Goal: Task Accomplishment & Management: Complete application form

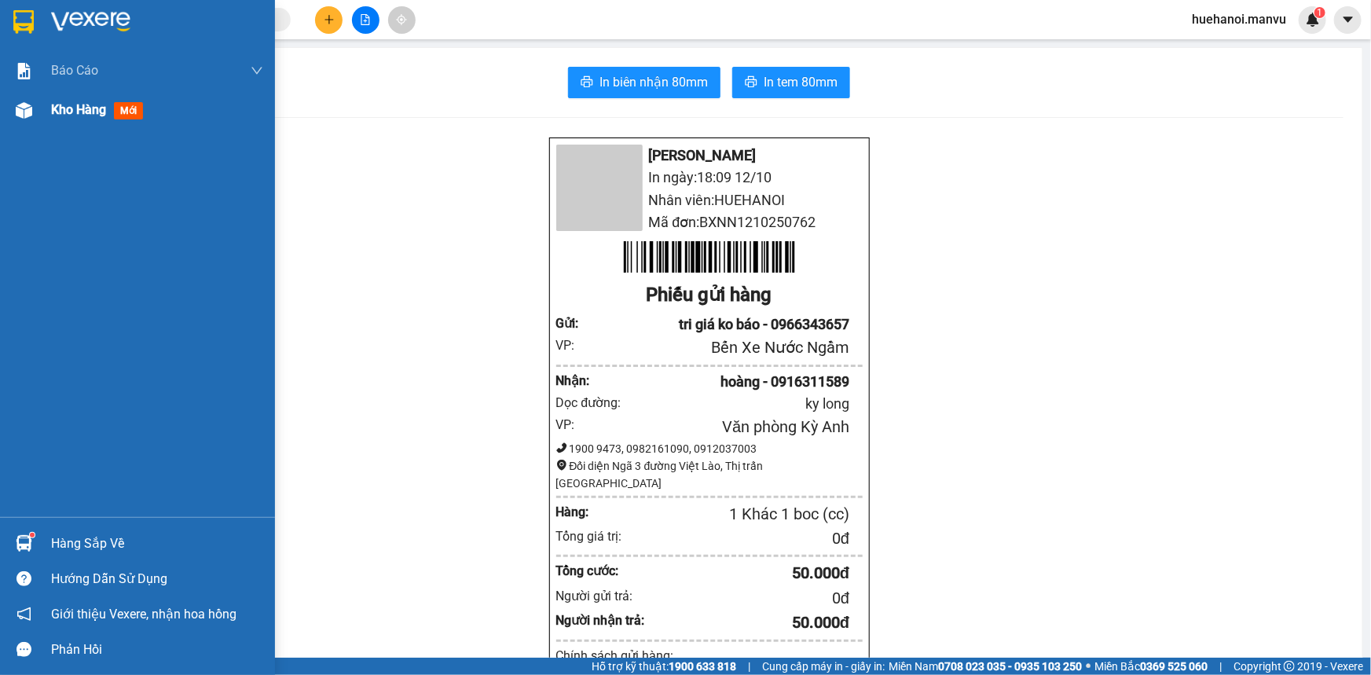
click at [79, 111] on span "Kho hàng" at bounding box center [78, 109] width 55 height 15
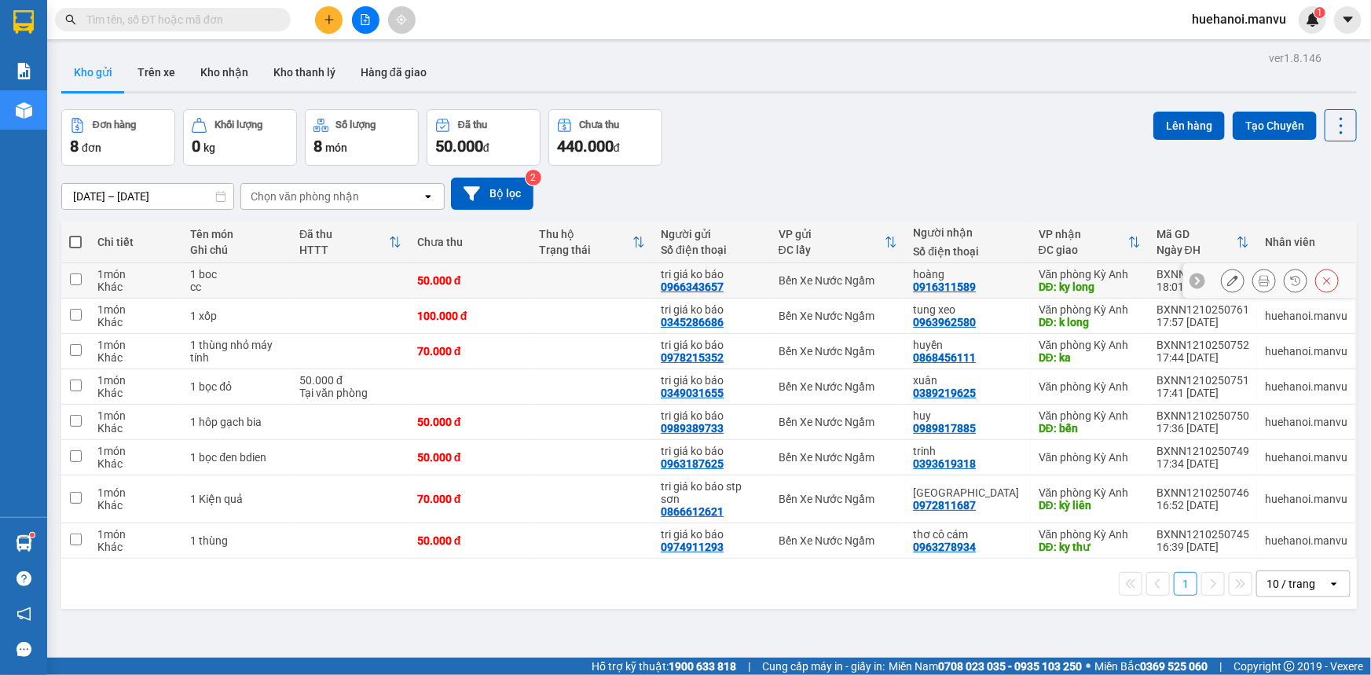
click at [86, 281] on td at bounding box center [75, 280] width 28 height 35
checkbox input "true"
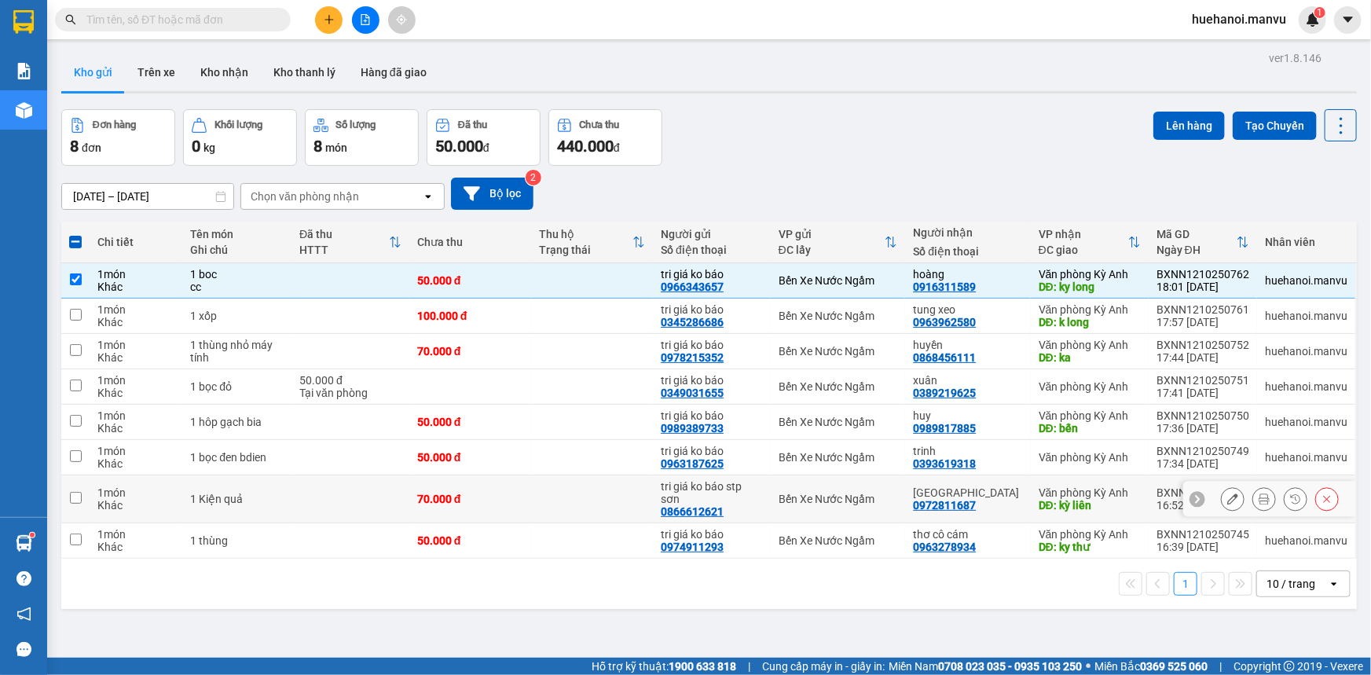
click at [84, 487] on td at bounding box center [75, 499] width 28 height 48
checkbox input "true"
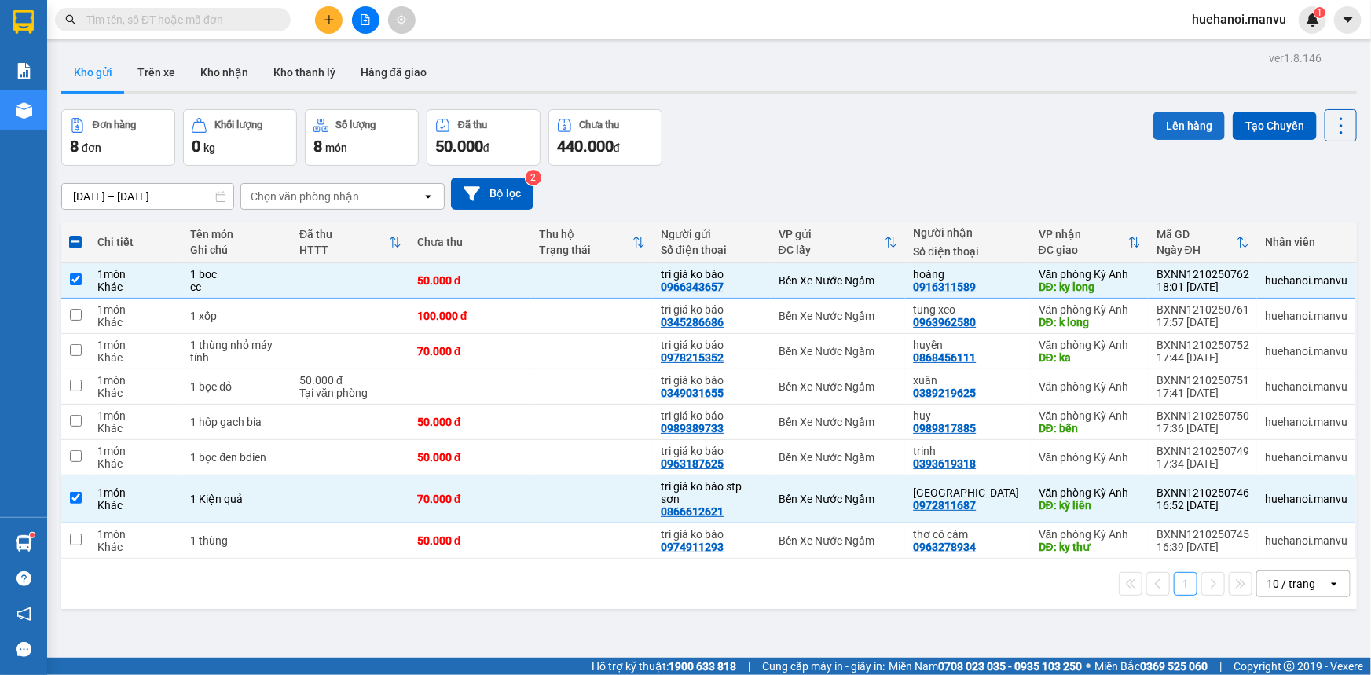
click at [1183, 122] on button "Lên hàng" at bounding box center [1190, 126] width 72 height 28
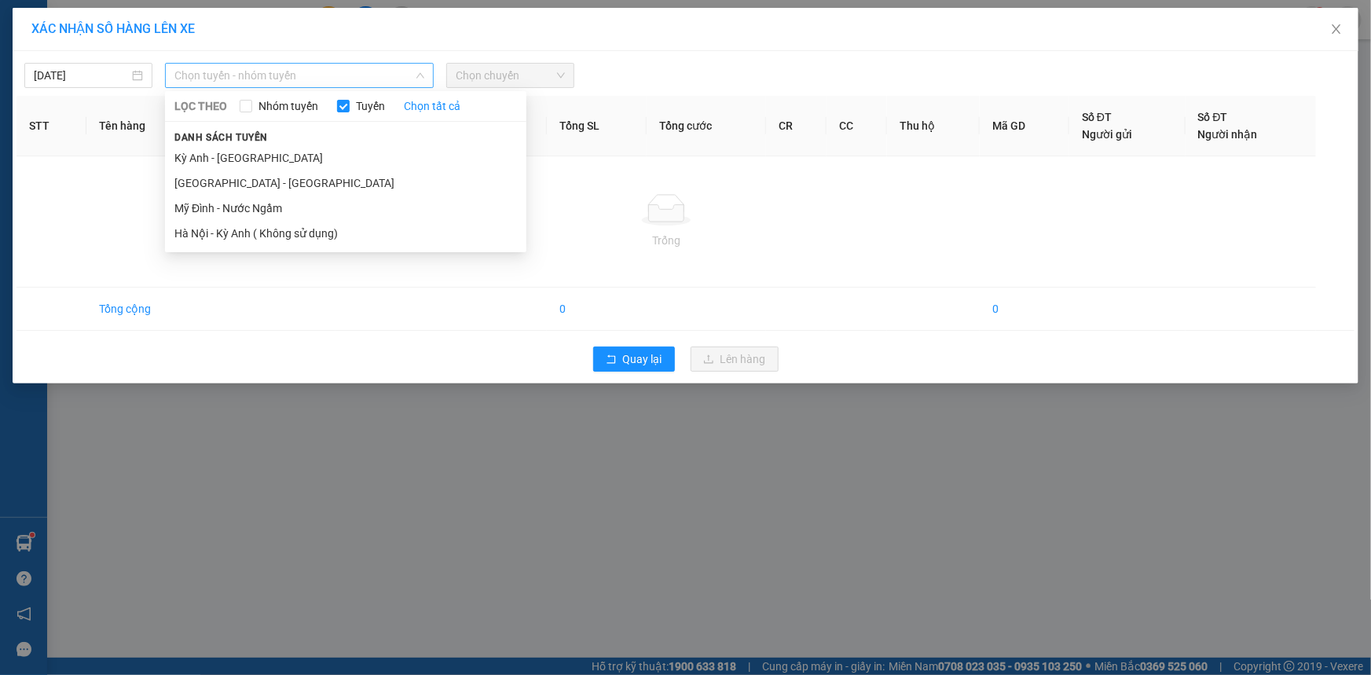
click at [261, 74] on span "Chọn tuyến - nhóm tuyến" at bounding box center [299, 76] width 250 height 24
click at [220, 182] on li "[GEOGRAPHIC_DATA] - [GEOGRAPHIC_DATA]" at bounding box center [345, 183] width 361 height 25
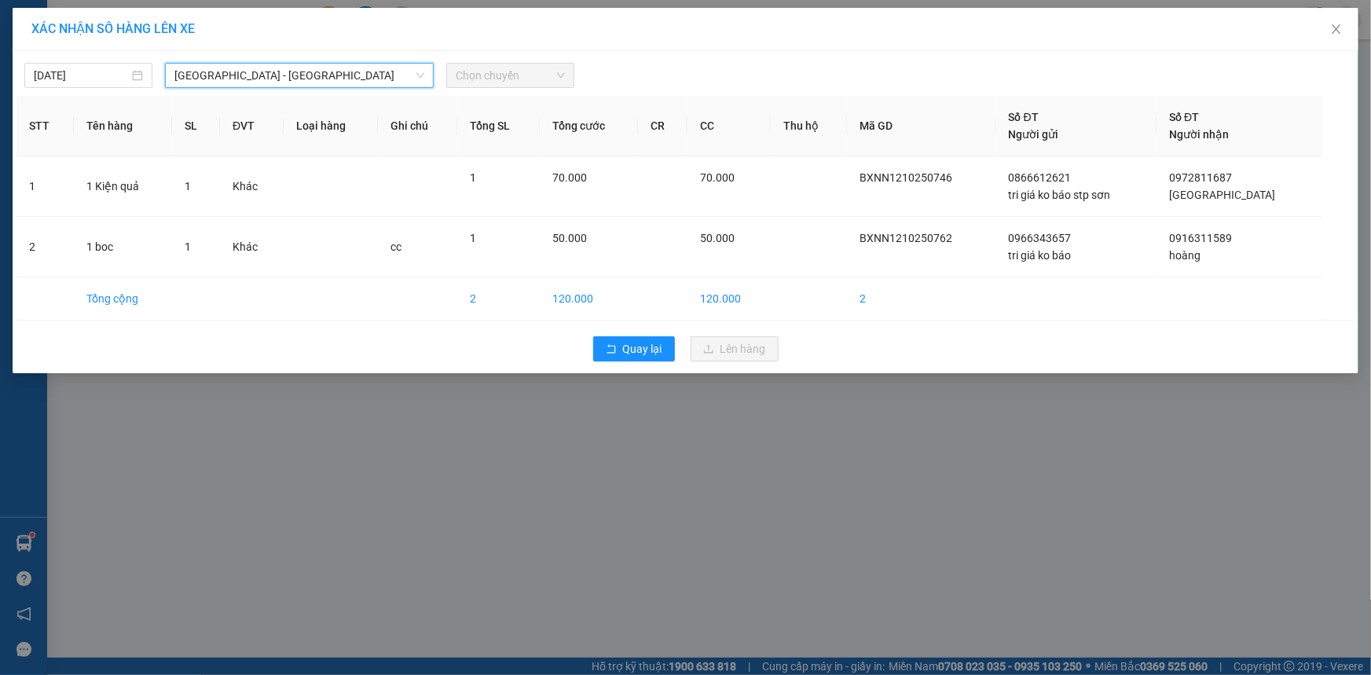
click at [508, 79] on span "Chọn chuyến" at bounding box center [510, 76] width 109 height 24
click at [509, 73] on span "Chọn chuyến" at bounding box center [510, 76] width 109 height 24
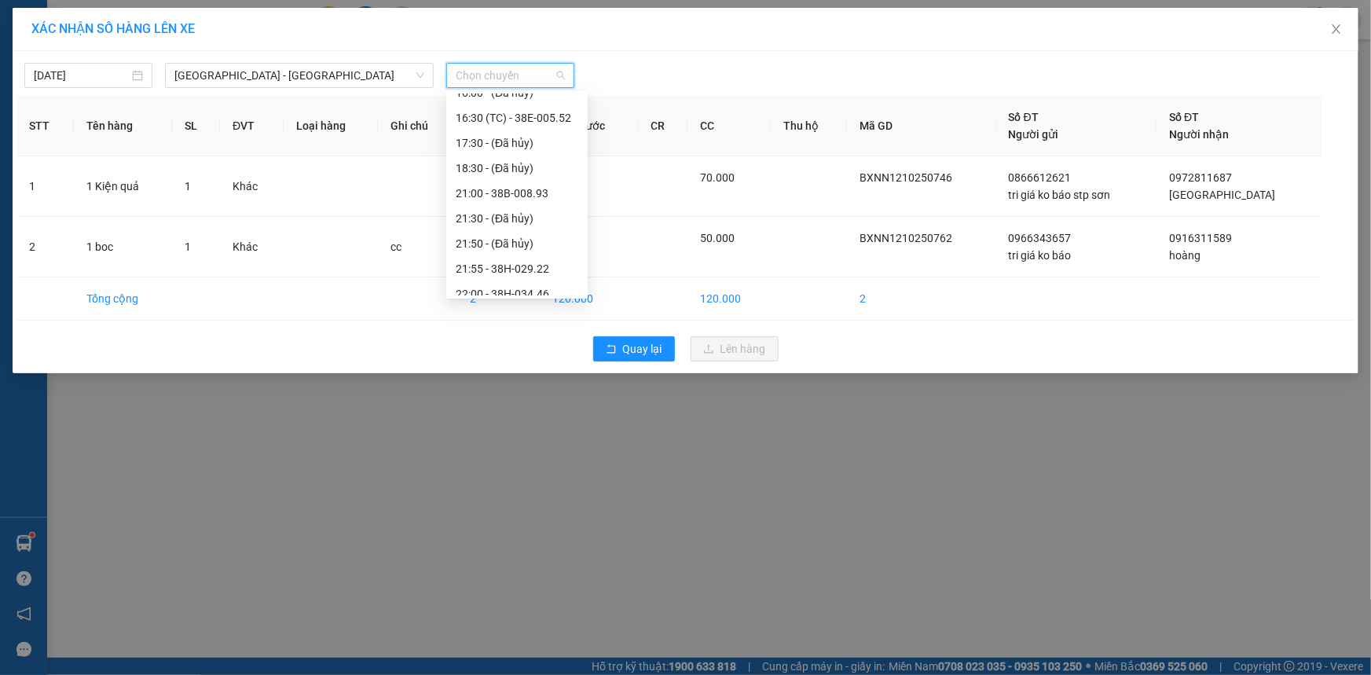
scroll to position [226, 0]
click at [506, 180] on div "21:00 - 38B-008.93" at bounding box center [517, 182] width 123 height 17
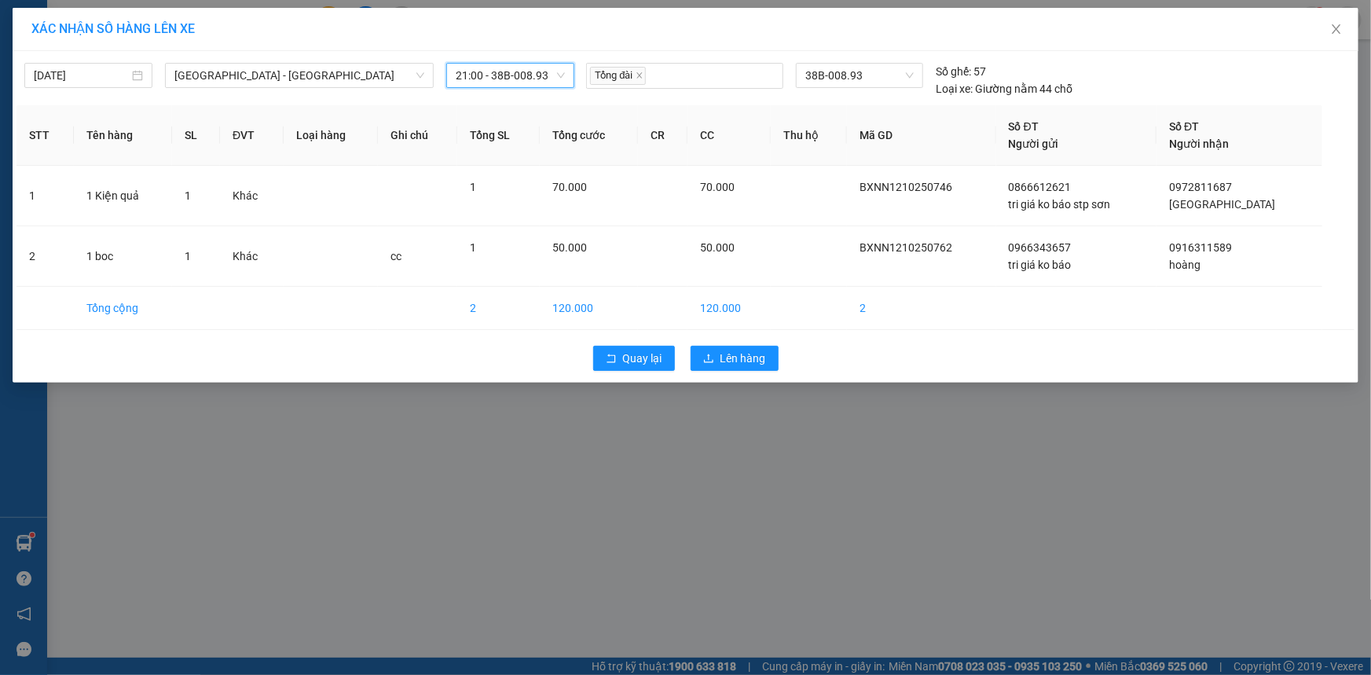
click at [730, 370] on div "Quay lại Lên hàng" at bounding box center [686, 358] width 1338 height 41
click at [731, 364] on span "Lên hàng" at bounding box center [744, 358] width 46 height 17
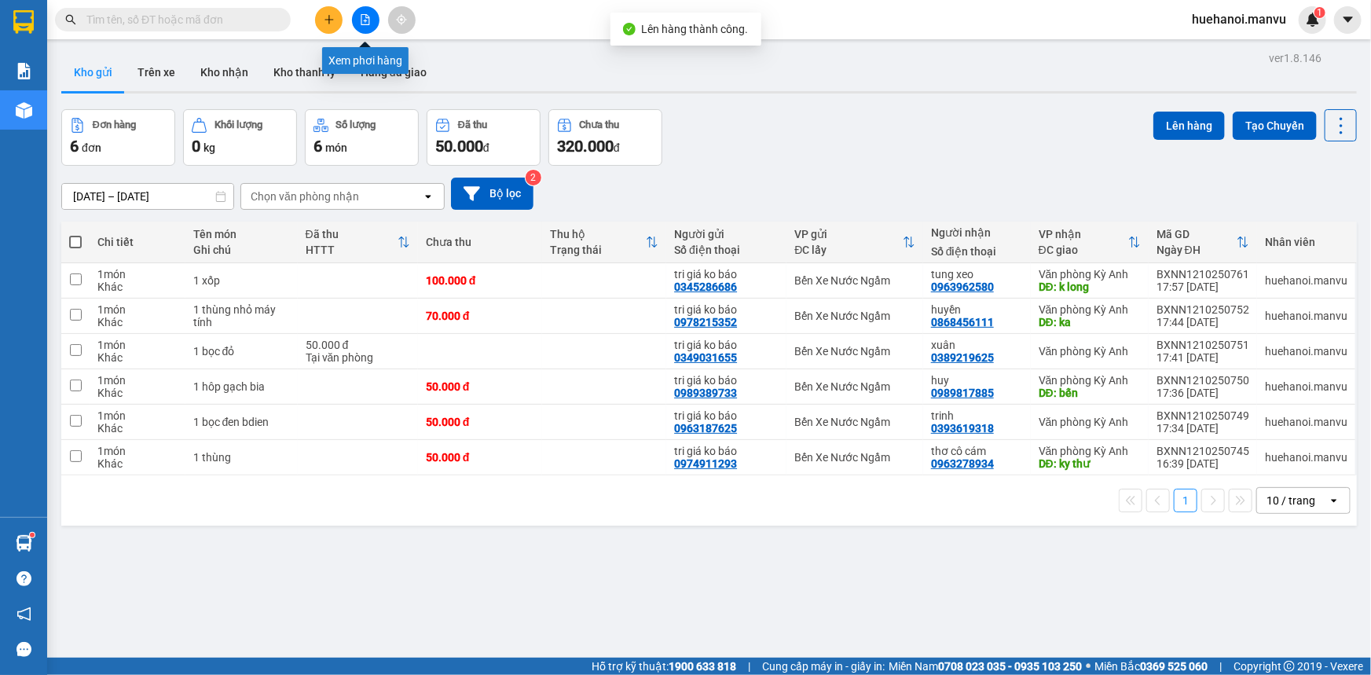
click at [380, 20] on div at bounding box center [365, 20] width 118 height 28
click at [366, 21] on icon "file-add" at bounding box center [365, 19] width 11 height 11
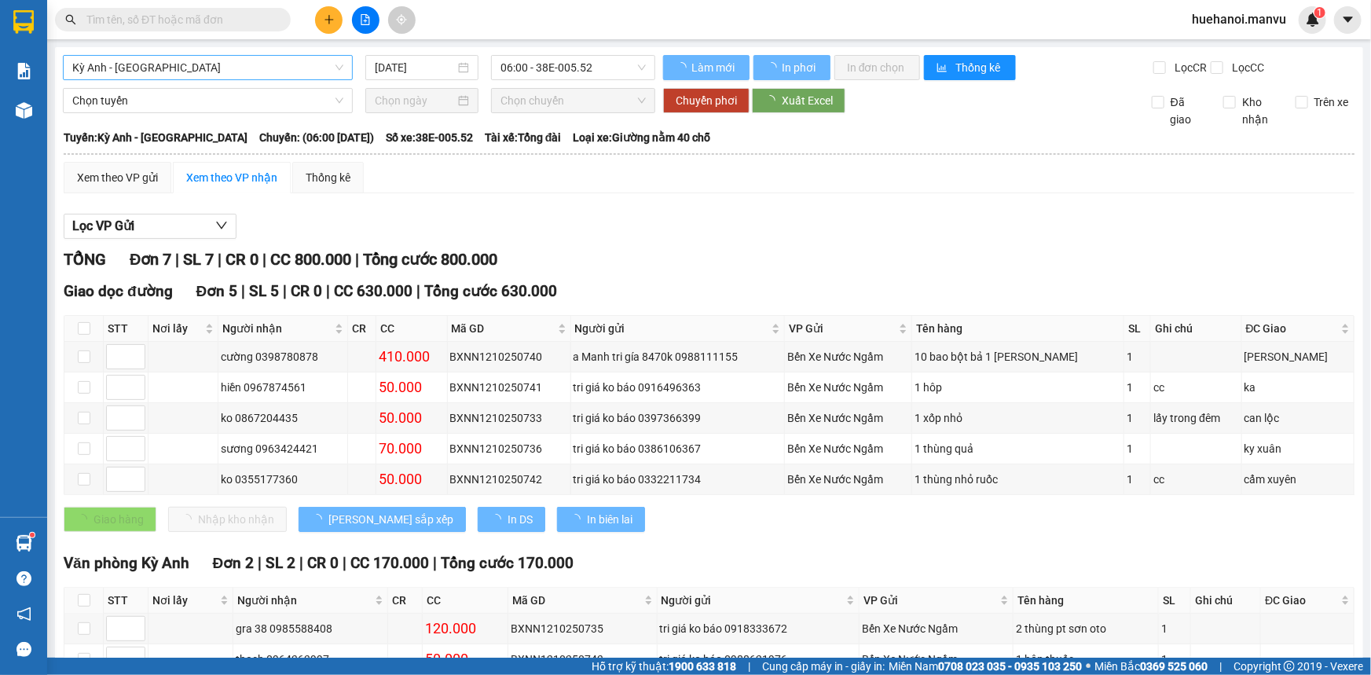
click at [204, 62] on span "Kỳ Anh - [GEOGRAPHIC_DATA]" at bounding box center [207, 68] width 271 height 24
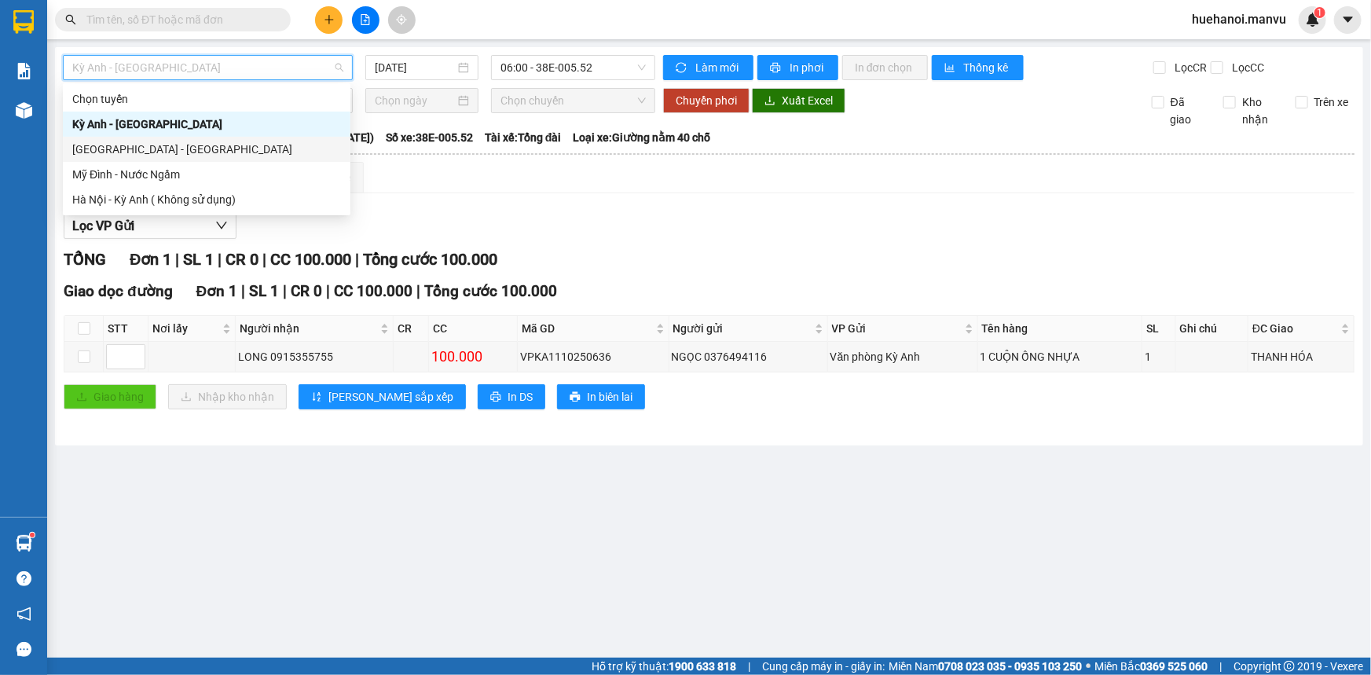
click at [150, 156] on div "[GEOGRAPHIC_DATA] - [GEOGRAPHIC_DATA]" at bounding box center [206, 149] width 269 height 17
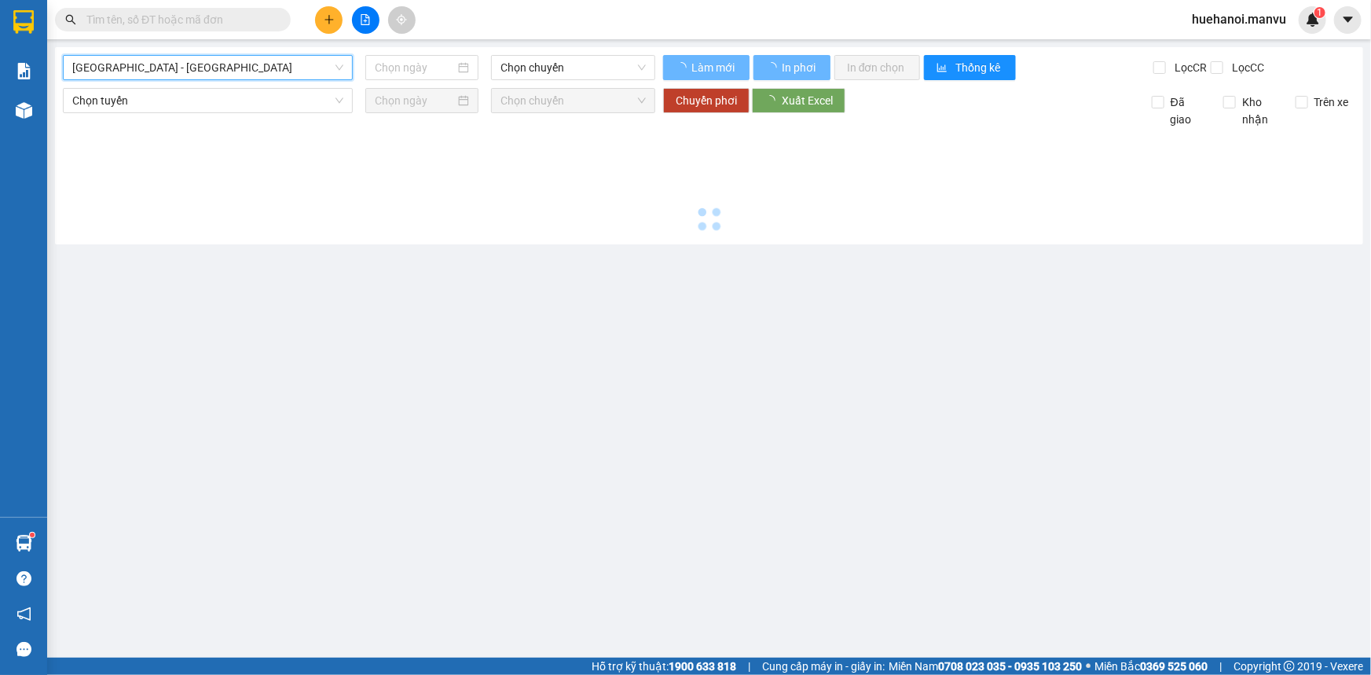
type input "[DATE]"
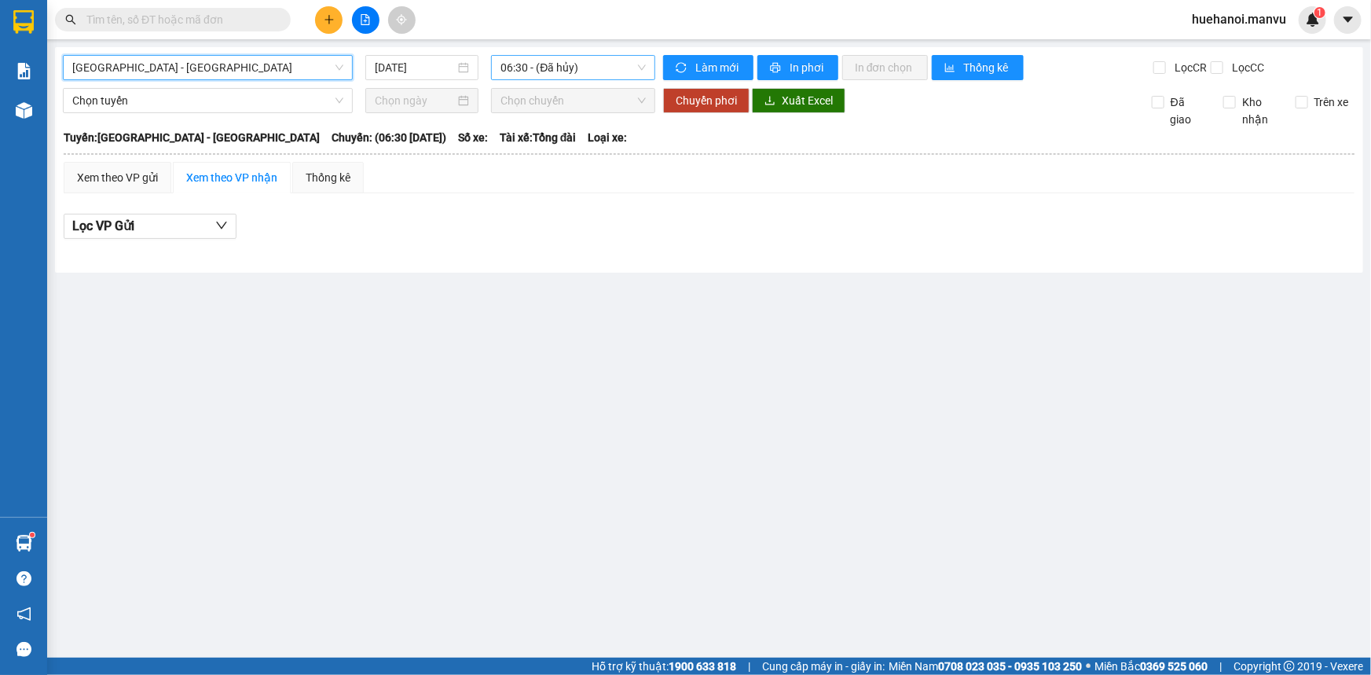
click at [591, 65] on span "06:30 - (Đã hủy)" at bounding box center [573, 68] width 145 height 24
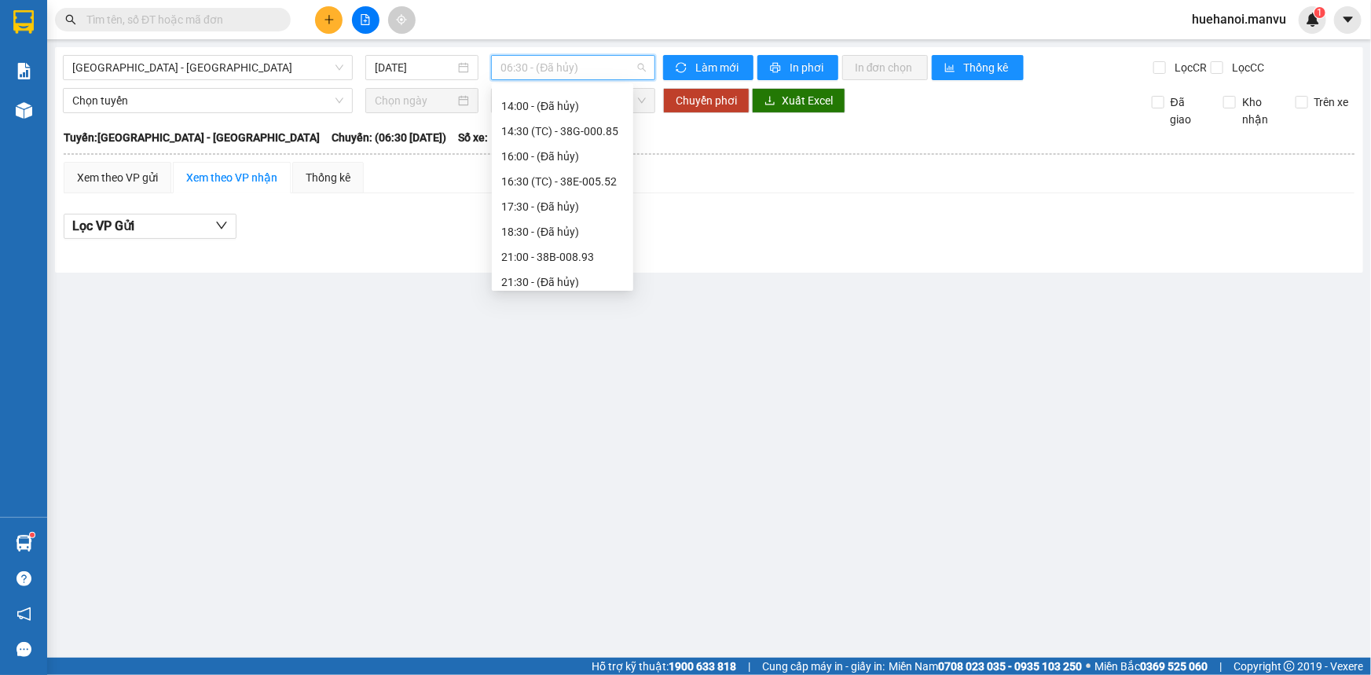
scroll to position [226, 0]
click at [553, 170] on div "21:00 - 38B-008.93" at bounding box center [562, 175] width 123 height 17
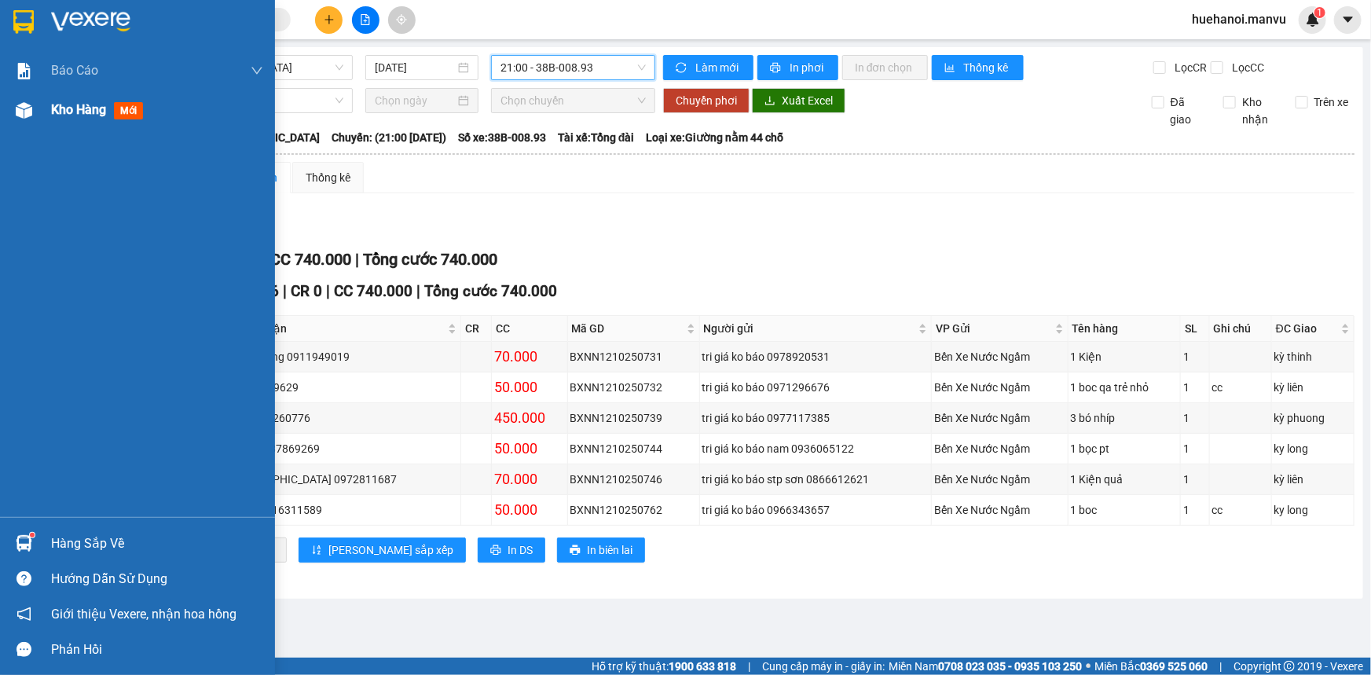
click at [86, 108] on span "Kho hàng" at bounding box center [78, 109] width 55 height 15
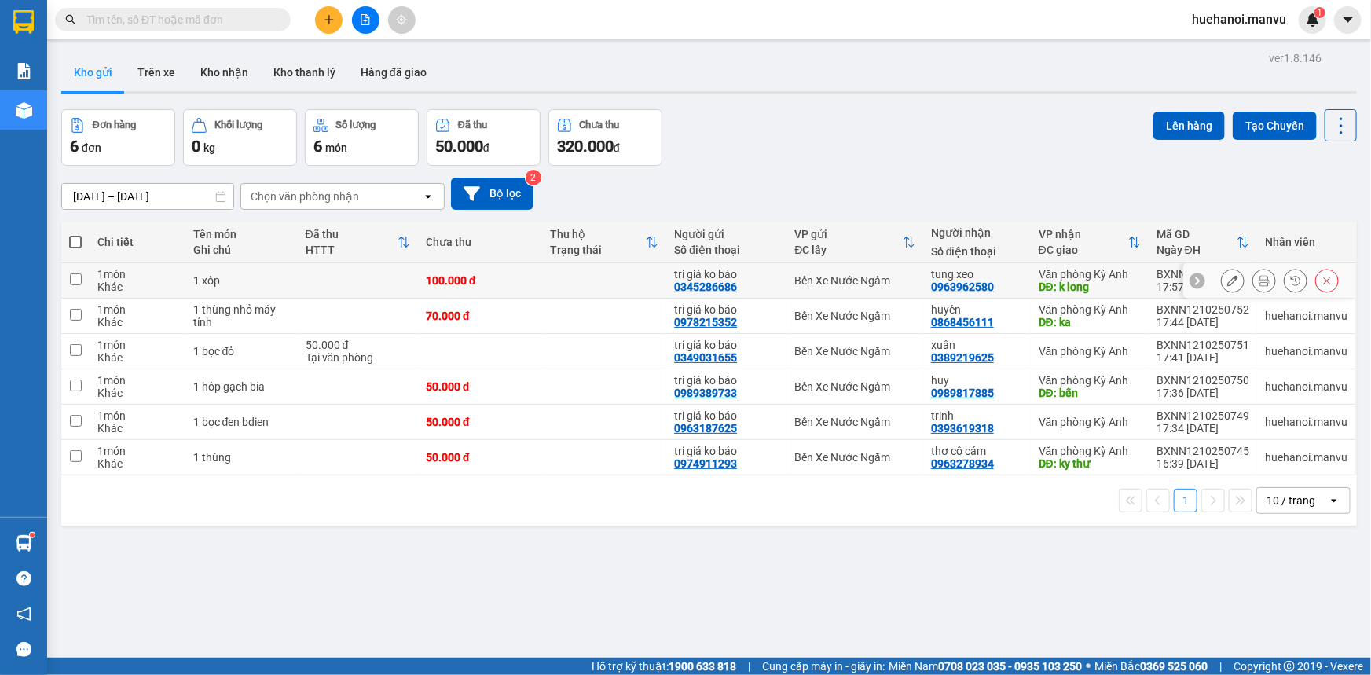
click at [67, 279] on td at bounding box center [75, 280] width 28 height 35
checkbox input "true"
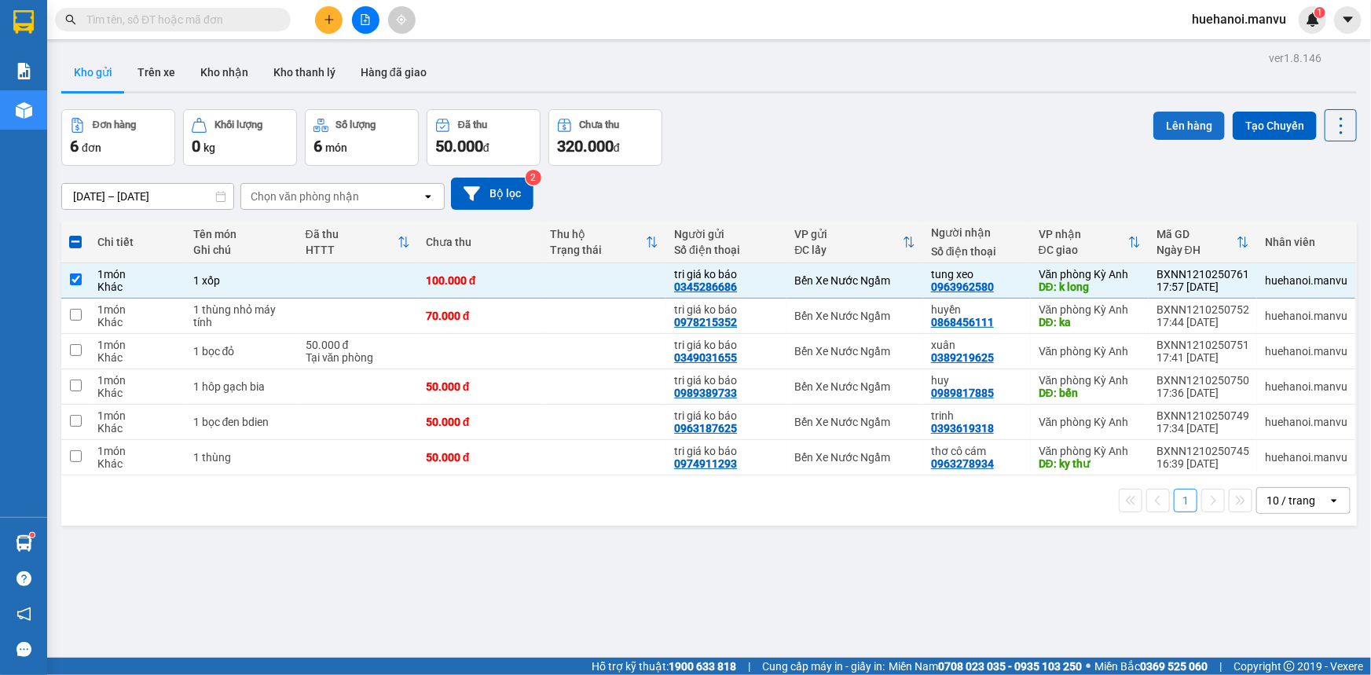
click at [1198, 128] on button "Lên hàng" at bounding box center [1190, 126] width 72 height 28
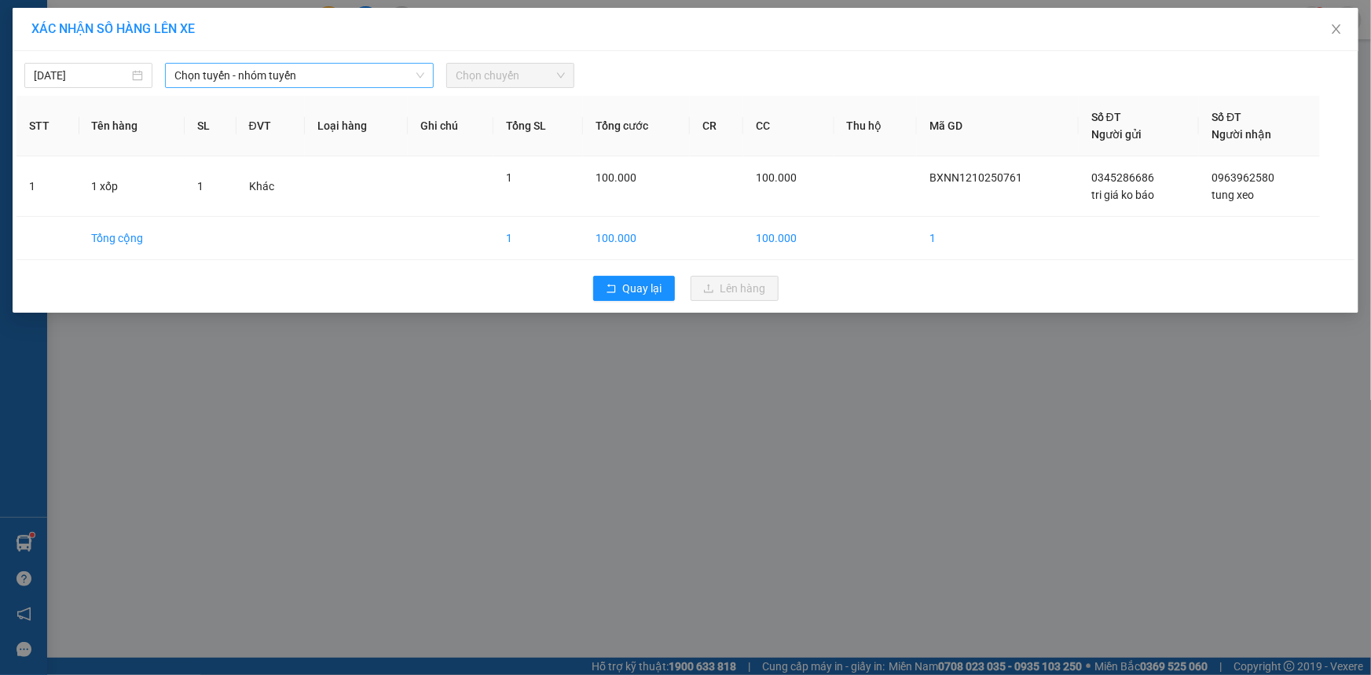
click at [195, 79] on span "Chọn tuyến - nhóm tuyến" at bounding box center [299, 76] width 250 height 24
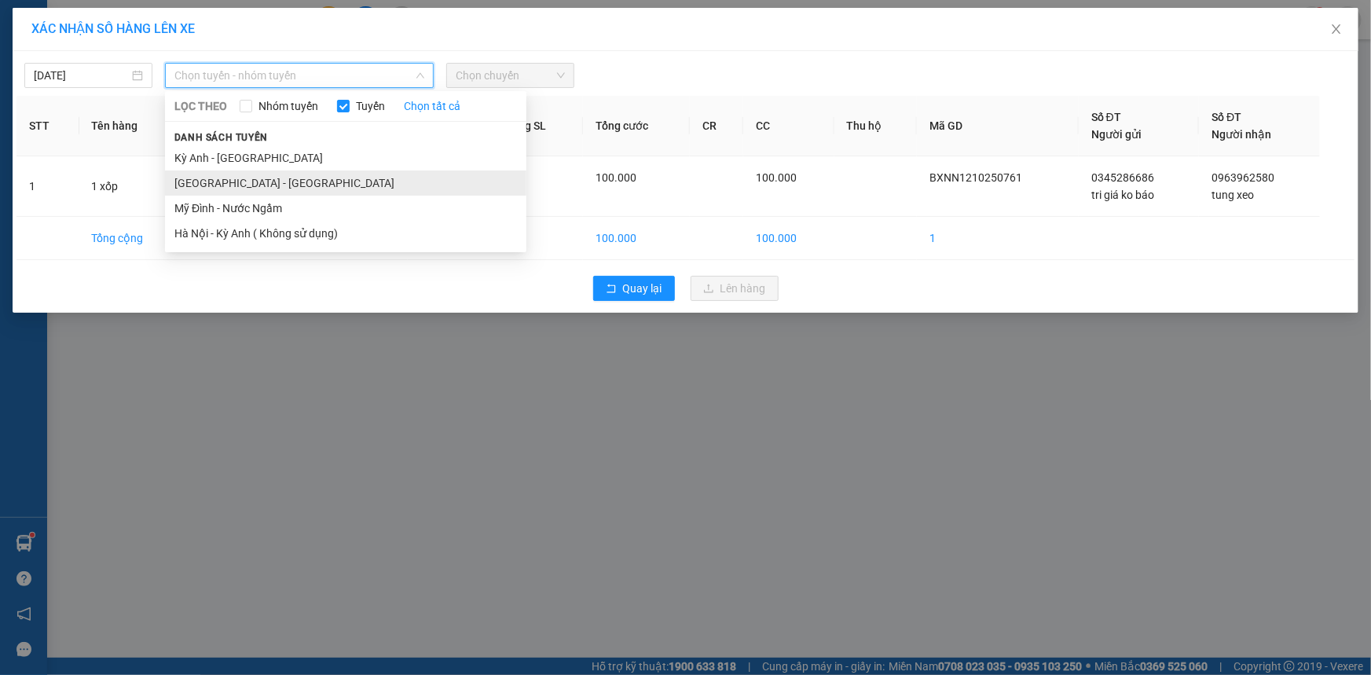
click at [214, 173] on li "[GEOGRAPHIC_DATA] - [GEOGRAPHIC_DATA]" at bounding box center [345, 183] width 361 height 25
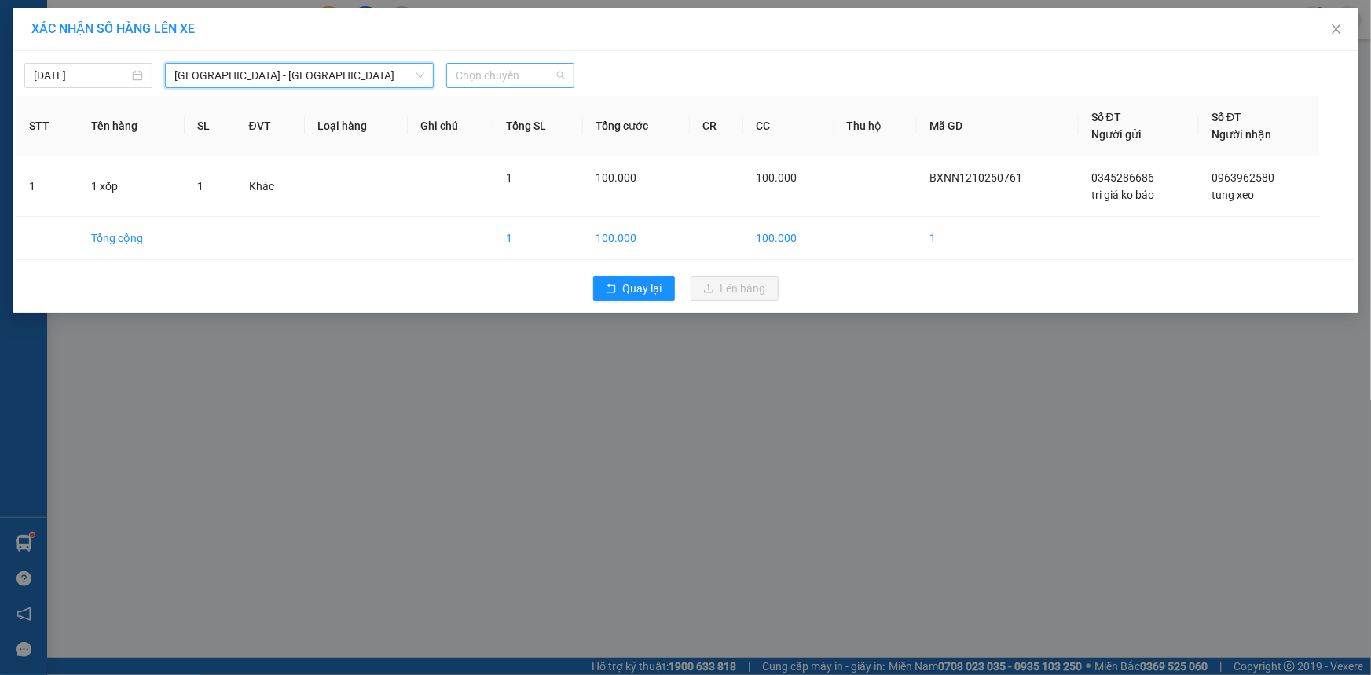
click at [530, 72] on span "Chọn chuyến" at bounding box center [510, 76] width 109 height 24
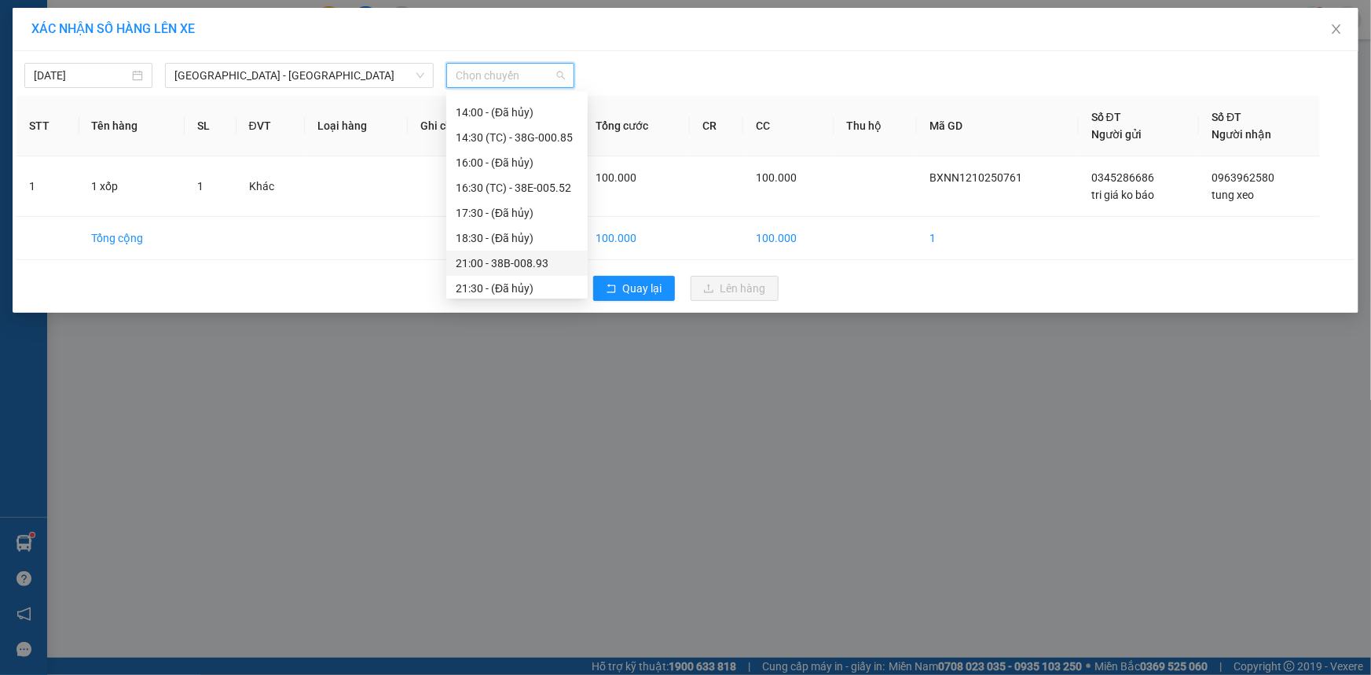
scroll to position [226, 0]
click at [541, 184] on div "21:00 - 38B-008.93" at bounding box center [517, 182] width 123 height 17
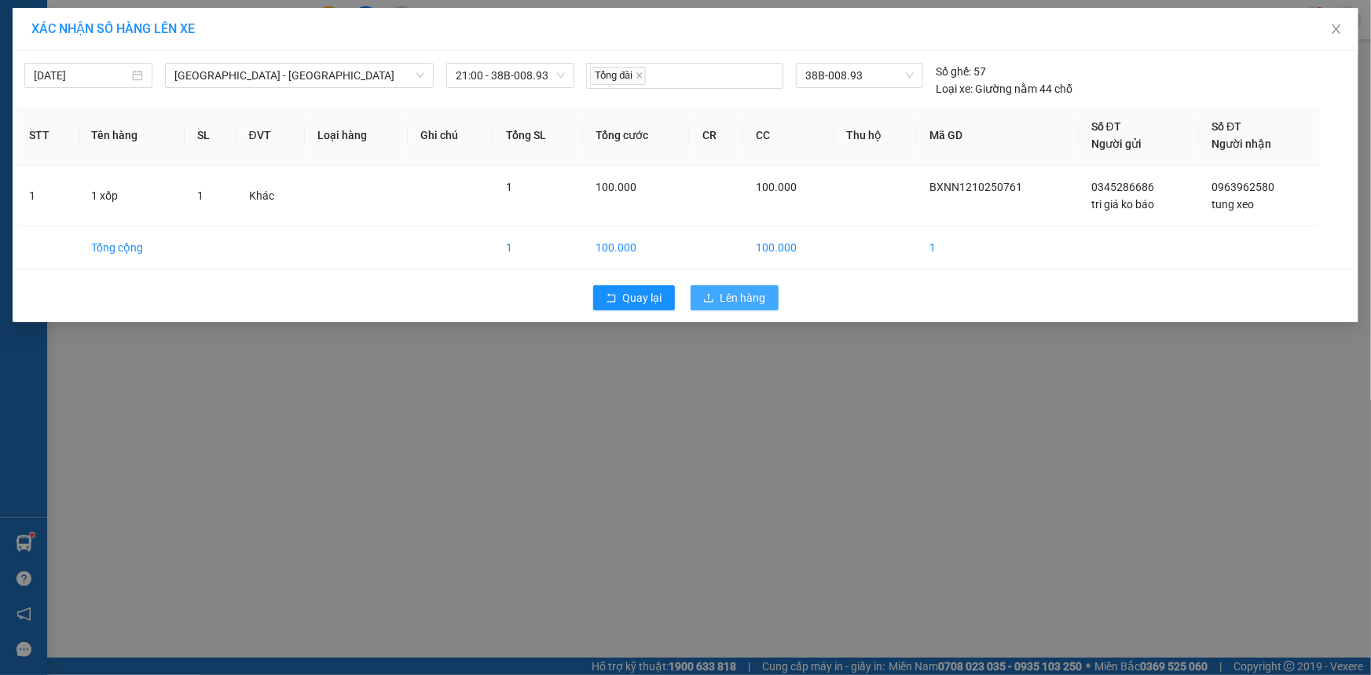
click at [714, 297] on icon "upload" at bounding box center [708, 297] width 11 height 11
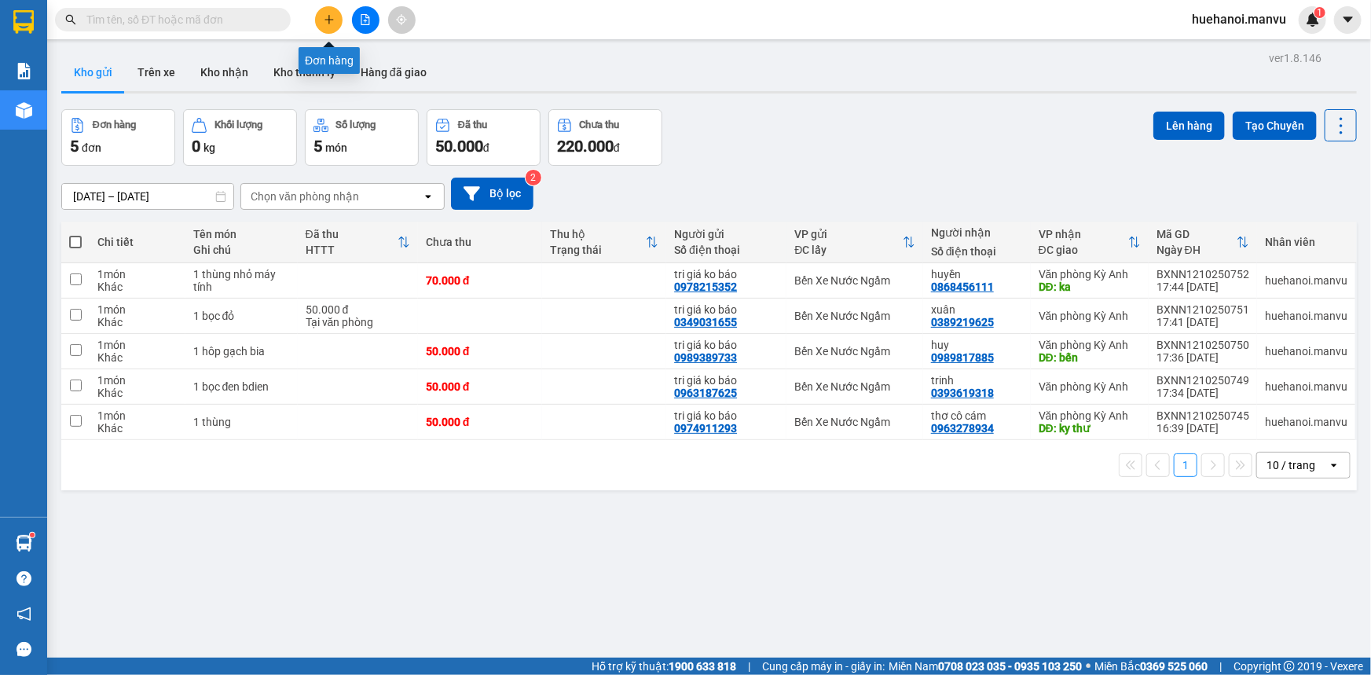
click at [339, 17] on button at bounding box center [329, 20] width 28 height 28
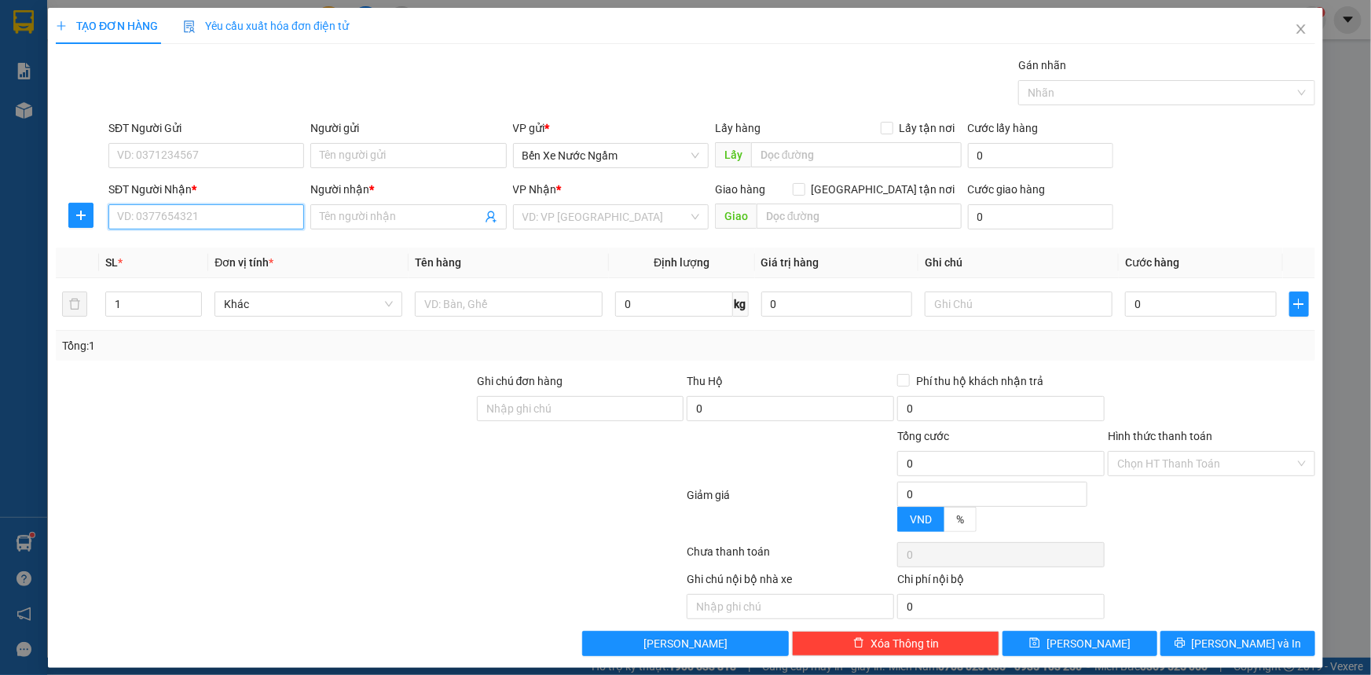
click at [243, 217] on input "SĐT Người Nhận *" at bounding box center [206, 216] width 196 height 25
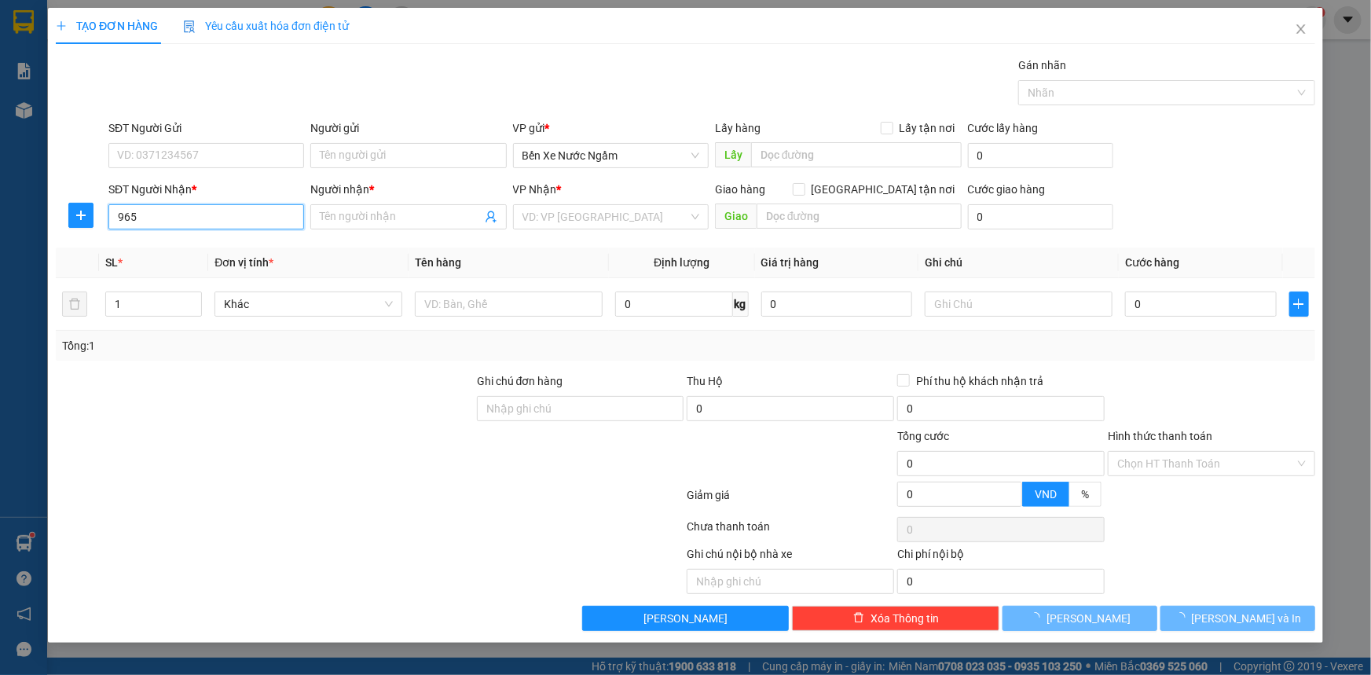
click at [243, 217] on input "965" at bounding box center [206, 216] width 196 height 25
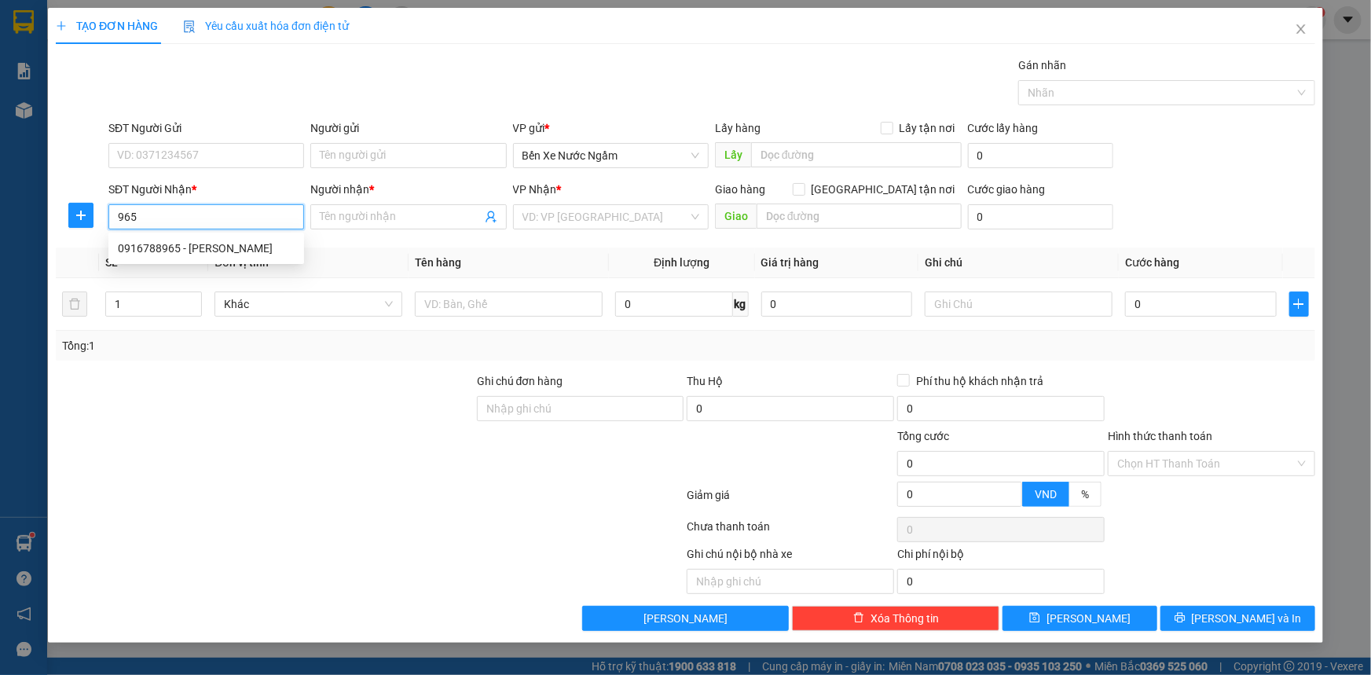
click at [243, 217] on input "965" at bounding box center [206, 216] width 196 height 25
click at [173, 254] on div "0916788965 - [PERSON_NAME]" at bounding box center [206, 248] width 177 height 17
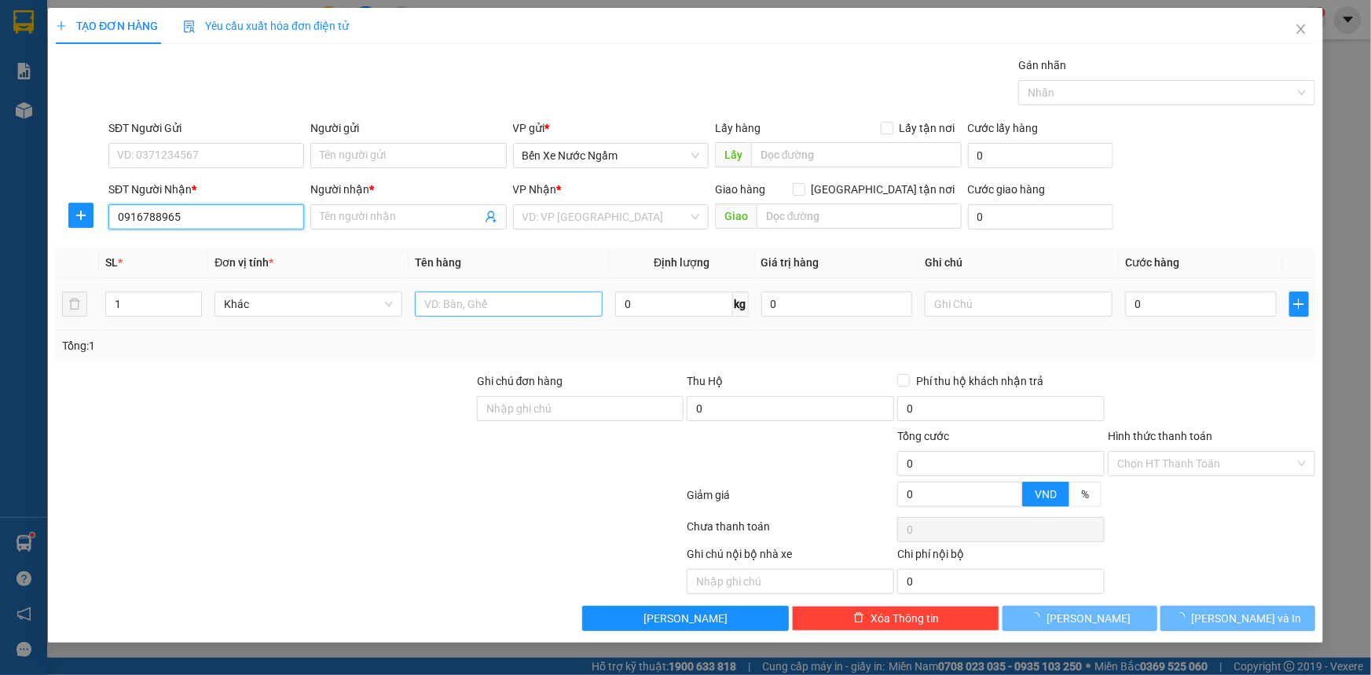
type input "0916788965"
click at [442, 306] on input "text" at bounding box center [509, 304] width 188 height 25
type input "[PERSON_NAME]"
type input "ka"
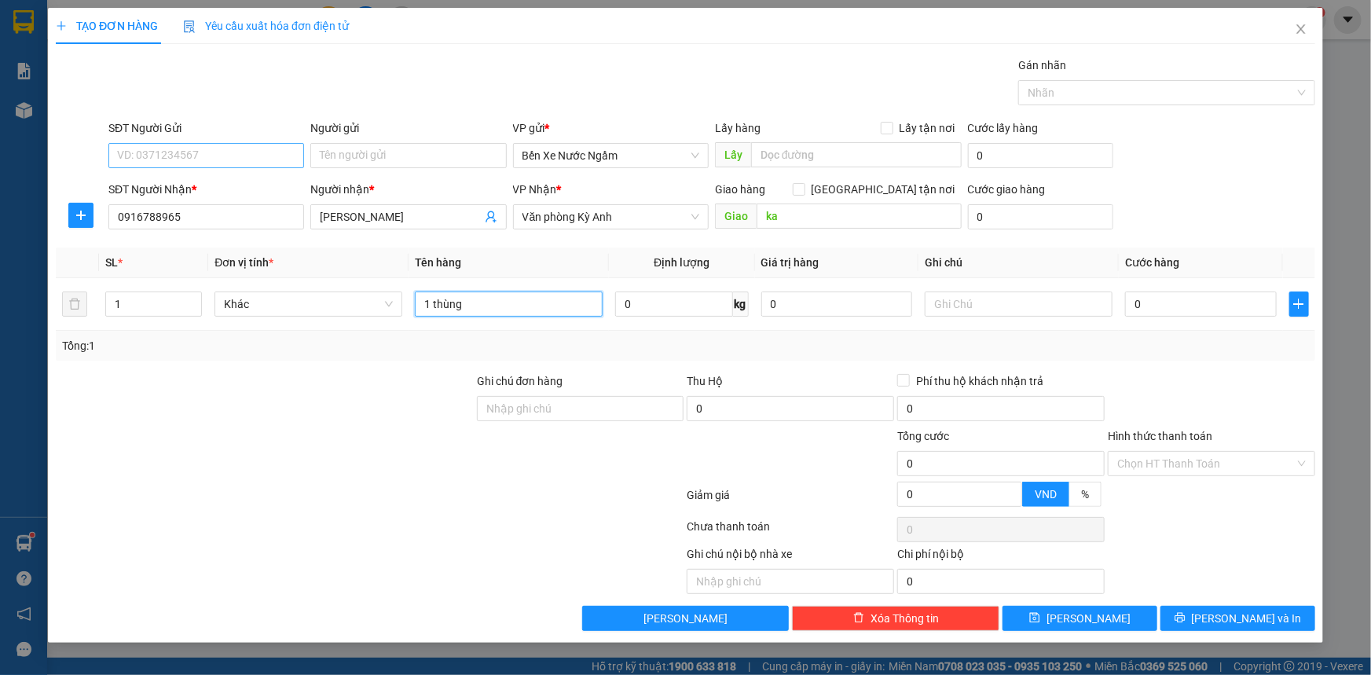
type input "1 thùng"
click at [190, 150] on input "SĐT Người Gửi" at bounding box center [206, 155] width 196 height 25
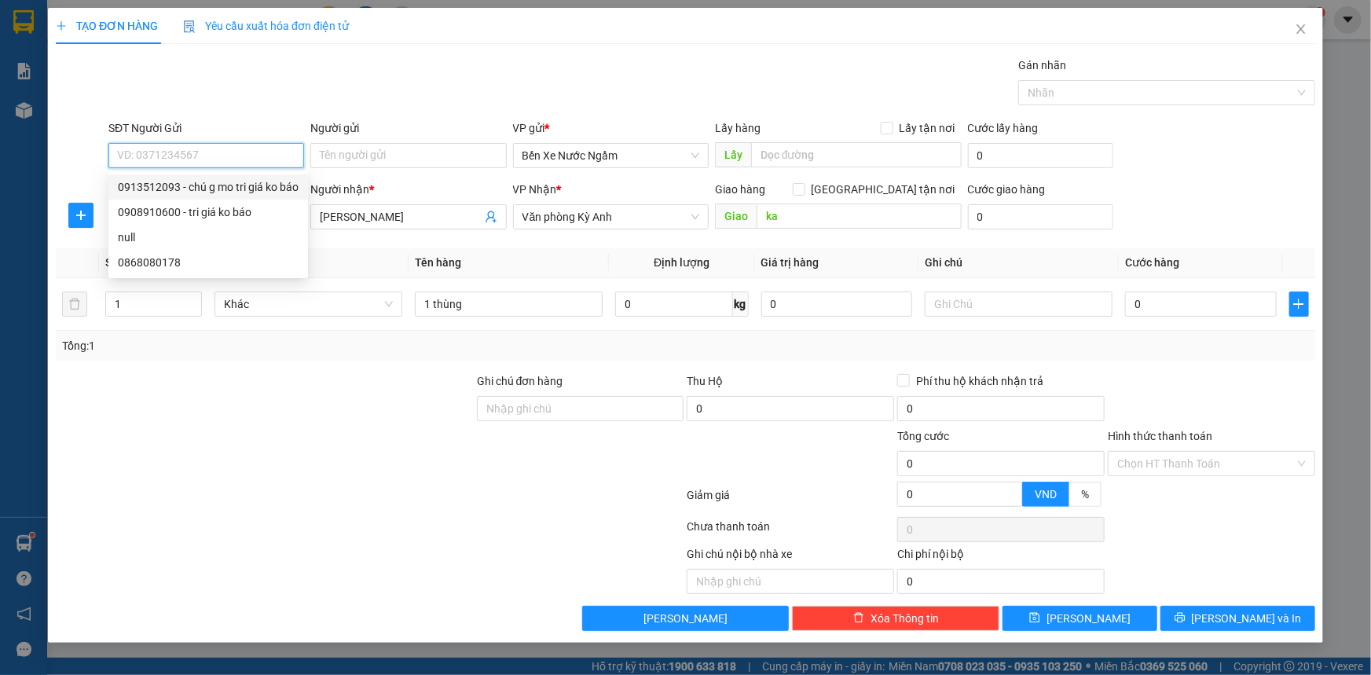
click at [196, 192] on div "0913512093 - chú g mo tri giá ko báo" at bounding box center [208, 186] width 181 height 17
type input "0913512093"
type input "chú g mo tri giá ko báo"
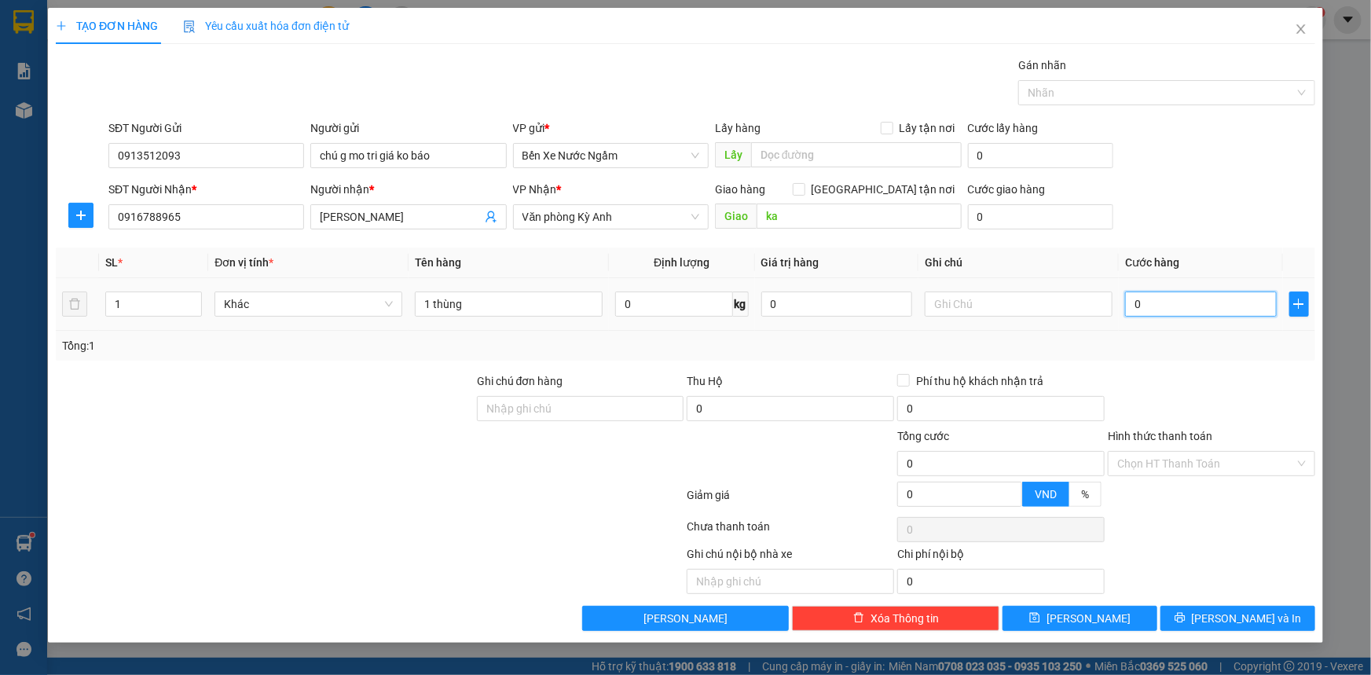
click at [1183, 303] on input "0" at bounding box center [1201, 304] width 152 height 25
type input "7"
type input "70"
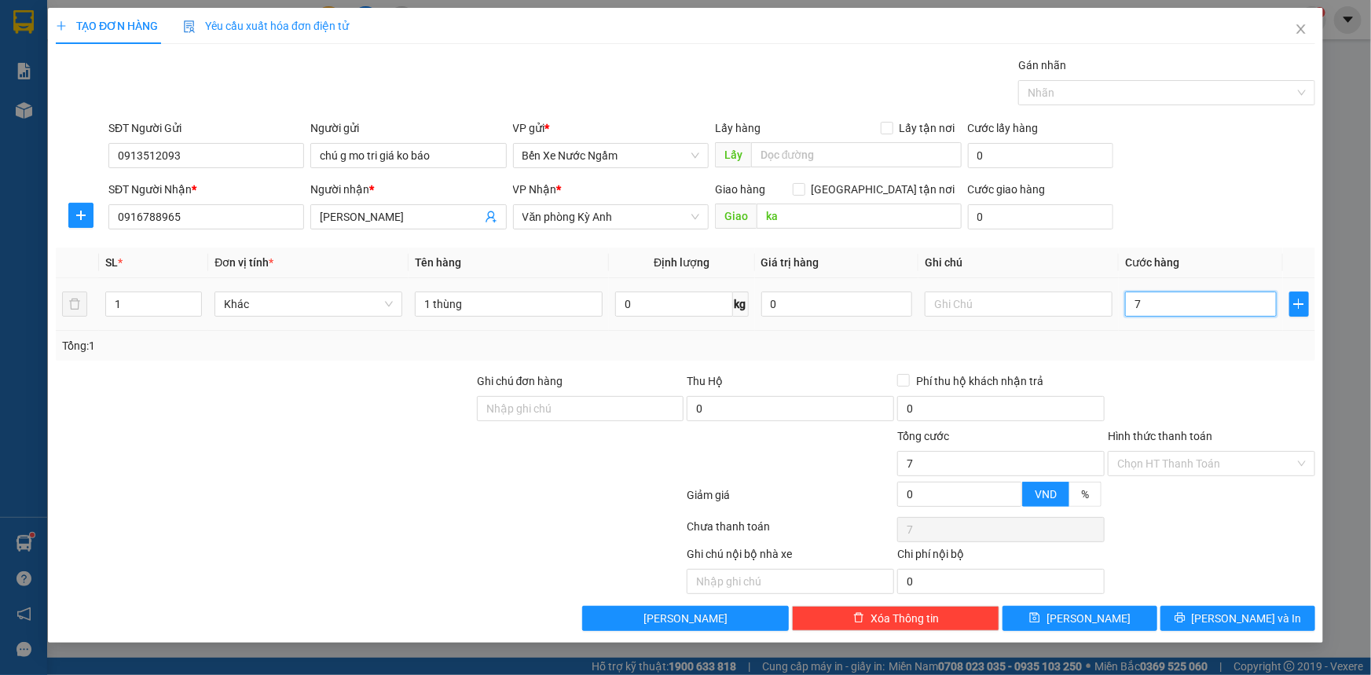
type input "70"
type input "700"
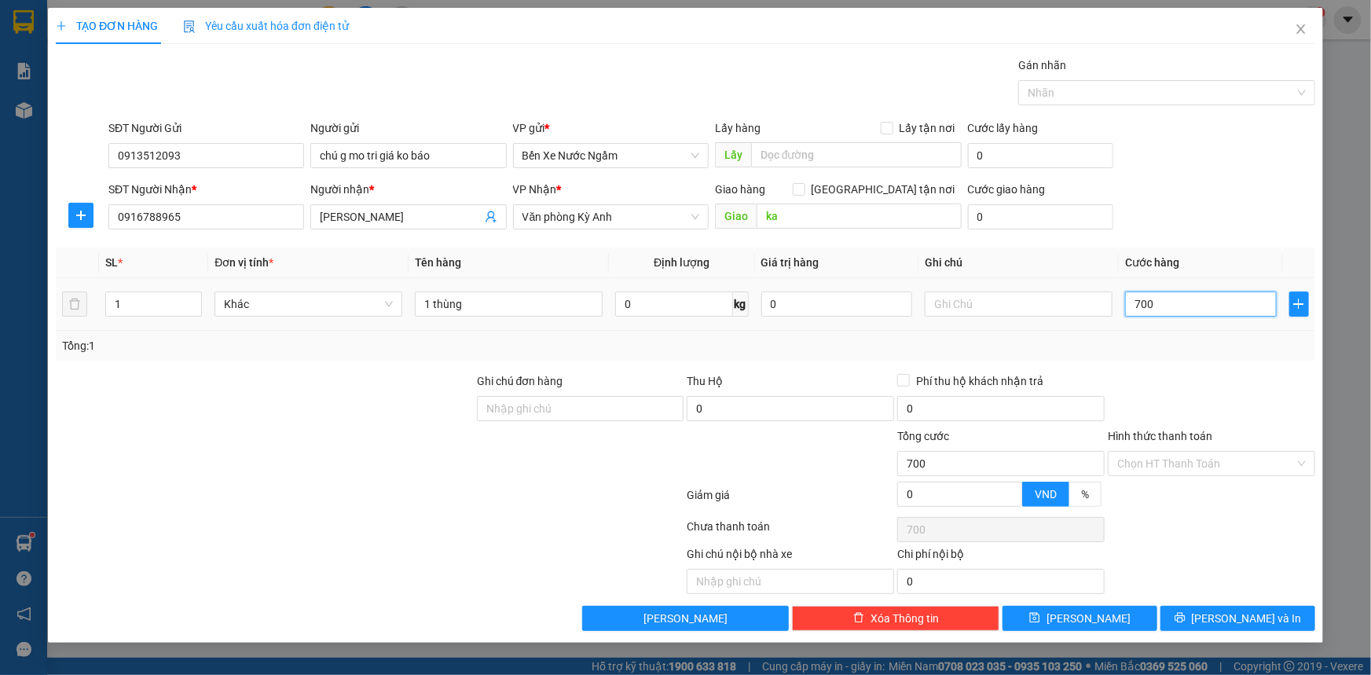
type input "7.000"
type input "70.000"
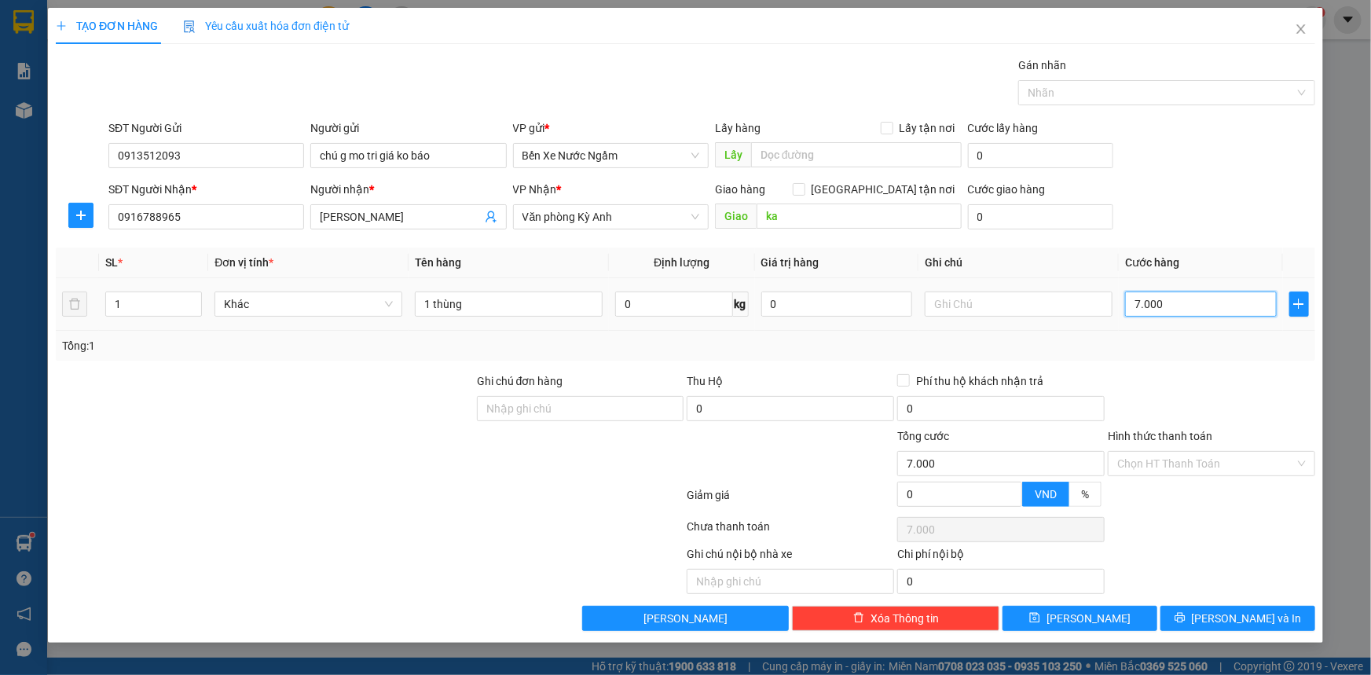
type input "70.000"
click at [1238, 626] on button "[PERSON_NAME] và In" at bounding box center [1238, 618] width 155 height 25
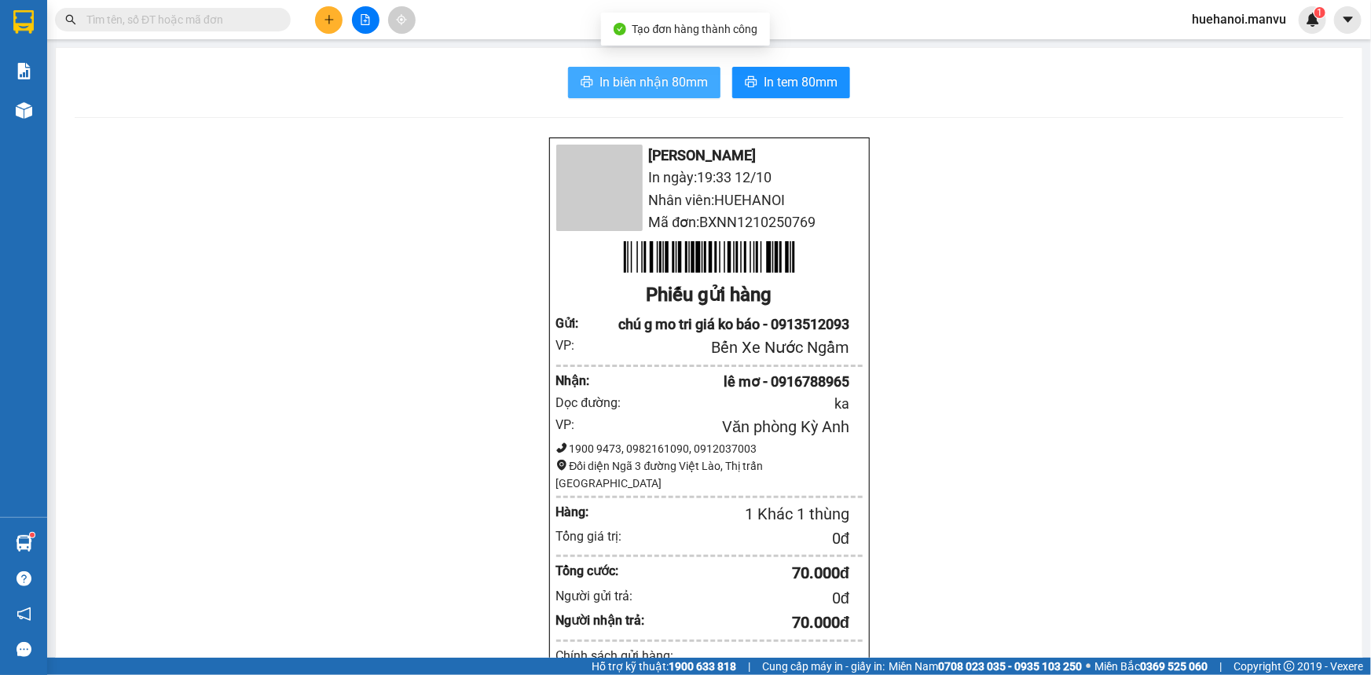
click at [655, 79] on span "In biên nhận 80mm" at bounding box center [654, 82] width 108 height 20
